Goal: Task Accomplishment & Management: Manage account settings

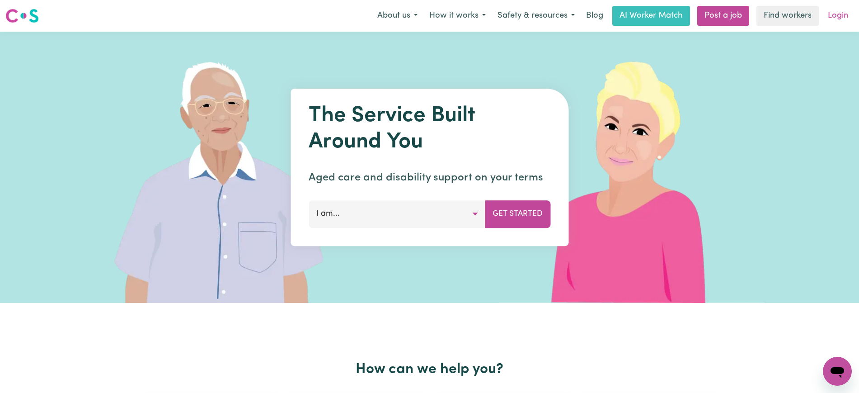
click at [836, 10] on link "Login" at bounding box center [838, 16] width 31 height 20
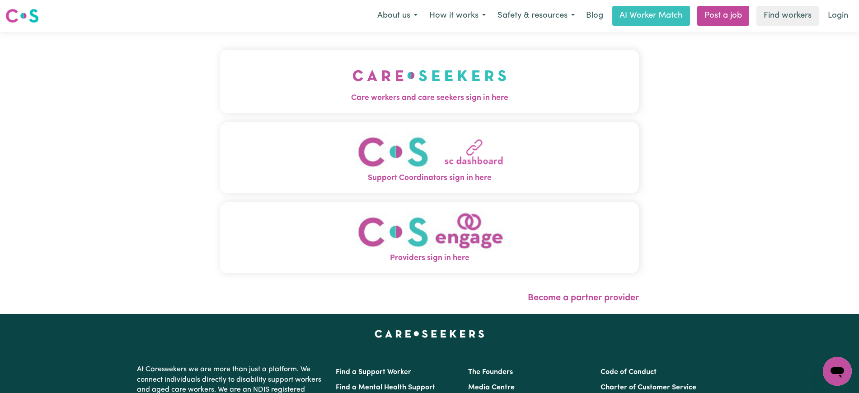
click at [500, 99] on span "Care workers and care seekers sign in here" at bounding box center [429, 98] width 419 height 12
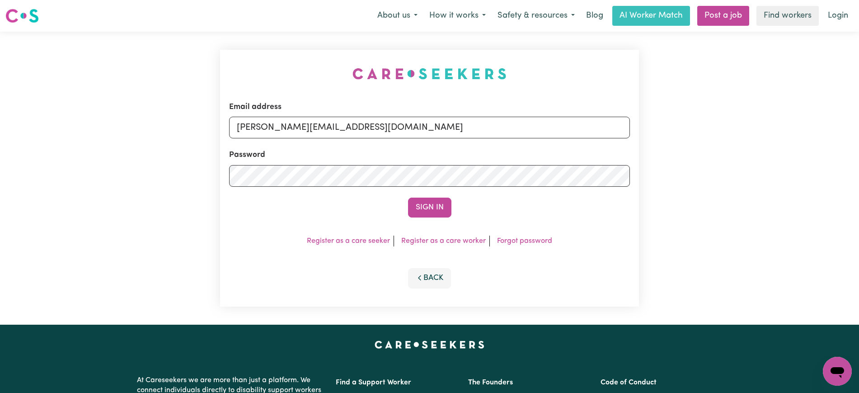
drag, startPoint x: 237, startPoint y: 85, endPoint x: 374, endPoint y: 106, distance: 138.1
click at [237, 85] on div "Email address [PERSON_NAME][EMAIL_ADDRESS][DOMAIN_NAME] Password Sign In Regist…" at bounding box center [430, 178] width 430 height 293
click at [389, 125] on input "[PERSON_NAME][EMAIL_ADDRESS][DOMAIN_NAME]" at bounding box center [429, 128] width 401 height 22
drag, startPoint x: 290, startPoint y: 129, endPoint x: 765, endPoint y: 146, distance: 474.6
click at [765, 146] on div "Email address [EMAIL_ADDRESS][DOMAIN_NAME] Password Sign In Register as a care …" at bounding box center [429, 178] width 859 height 293
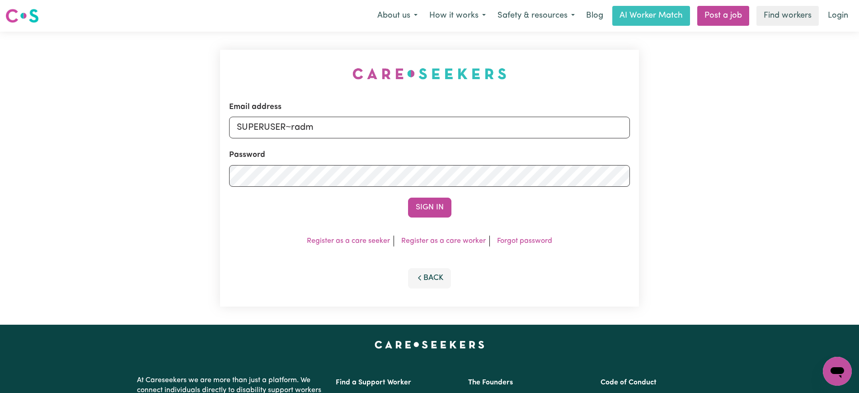
type input "[EMAIL_ADDRESS][DOMAIN_NAME]"
click at [408, 198] on button "Sign In" at bounding box center [429, 208] width 43 height 20
